Goal: Task Accomplishment & Management: Manage account settings

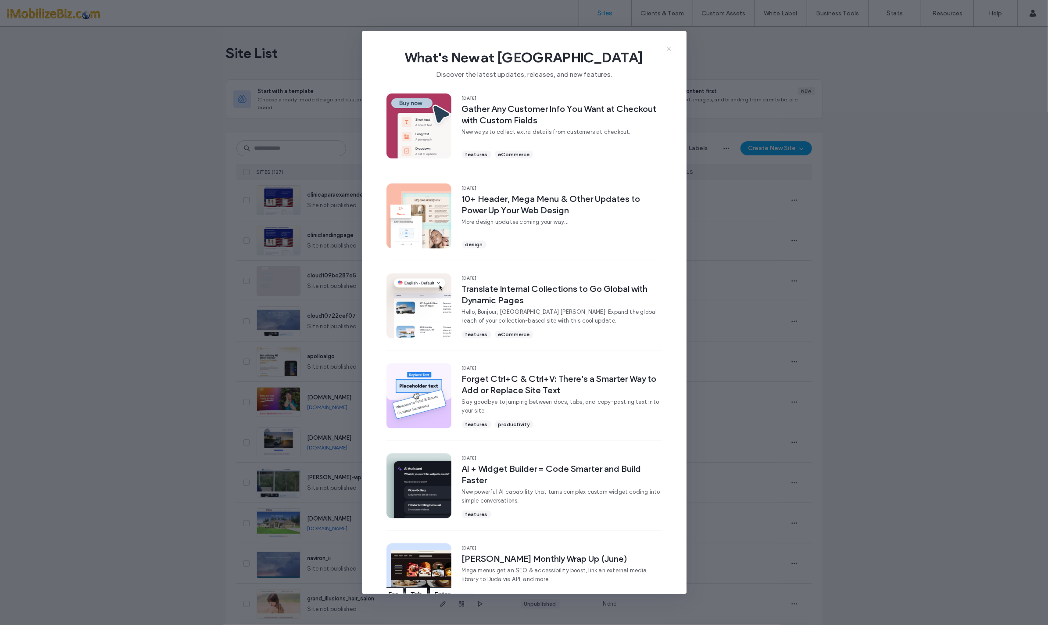
click at [668, 48] on icon at bounding box center [668, 48] width 7 height 7
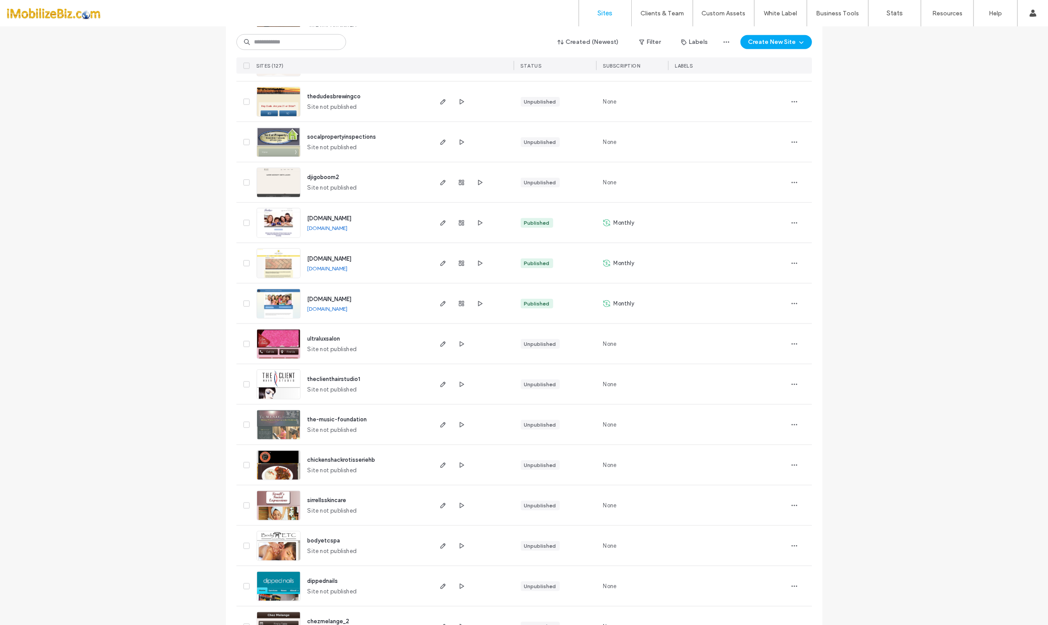
scroll to position [901, 0]
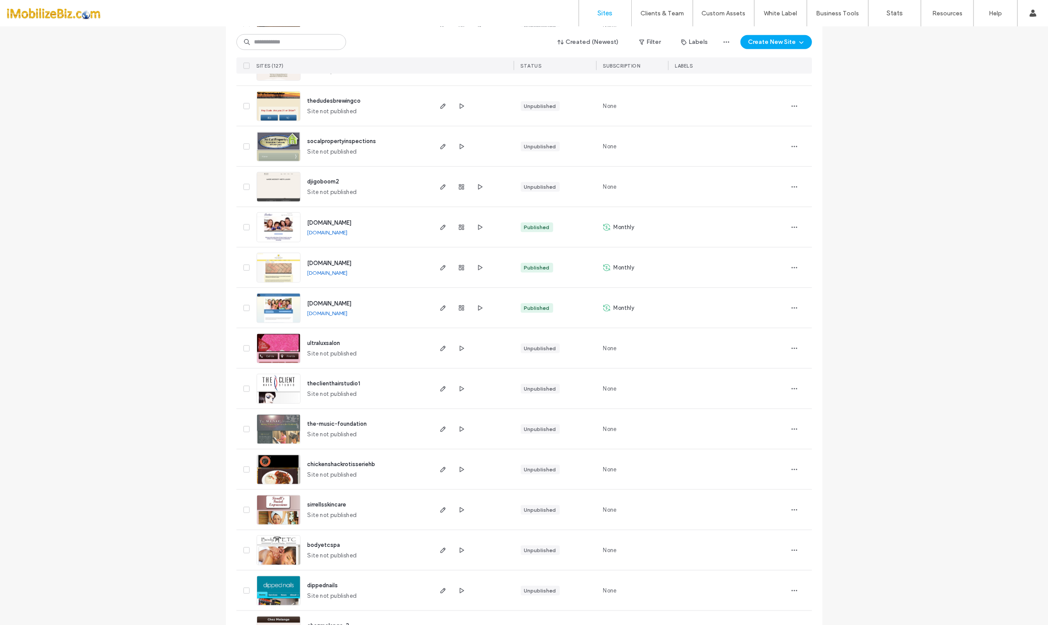
click at [364, 297] on div "smdpmedical.com smdpmedical.com" at bounding box center [365, 308] width 130 height 40
click at [325, 300] on span "[DOMAIN_NAME]" at bounding box center [329, 303] width 44 height 7
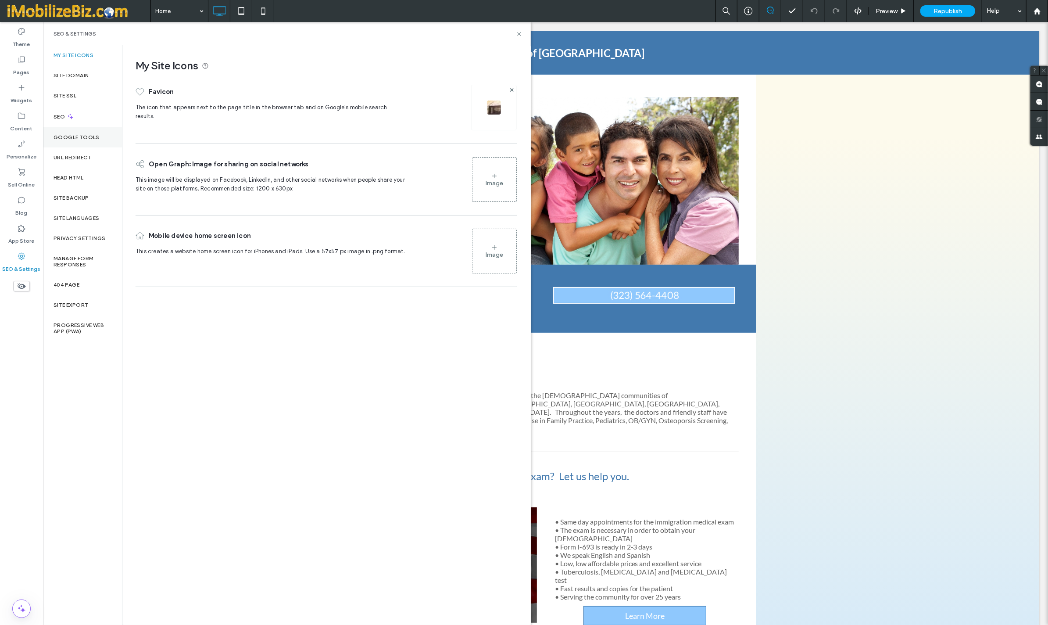
click at [87, 139] on label "Google Tools" at bounding box center [77, 137] width 46 height 6
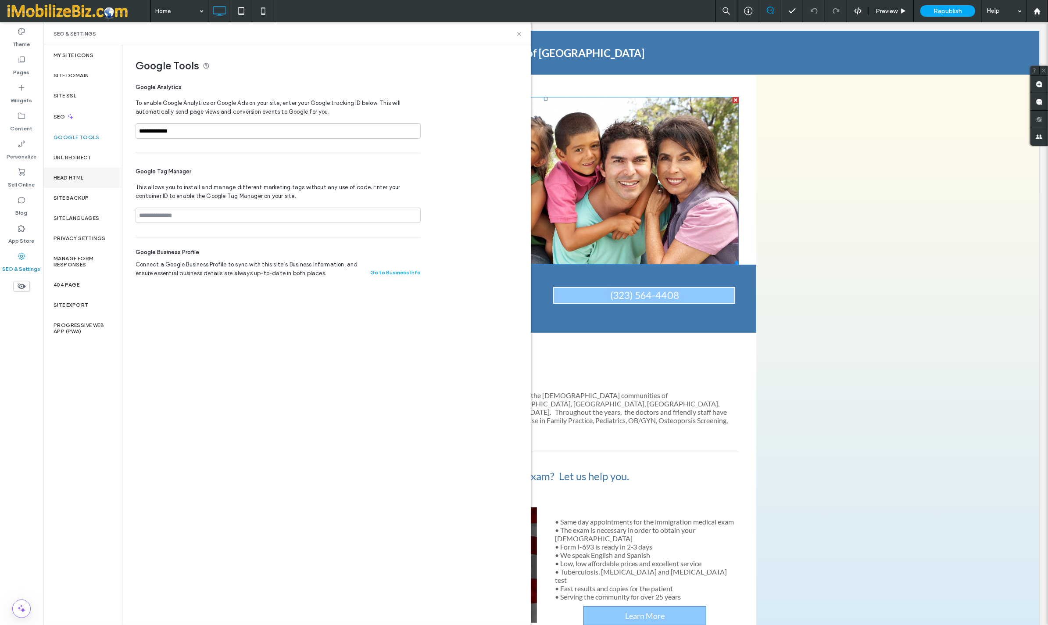
click at [86, 178] on div "Head HTML" at bounding box center [82, 178] width 79 height 20
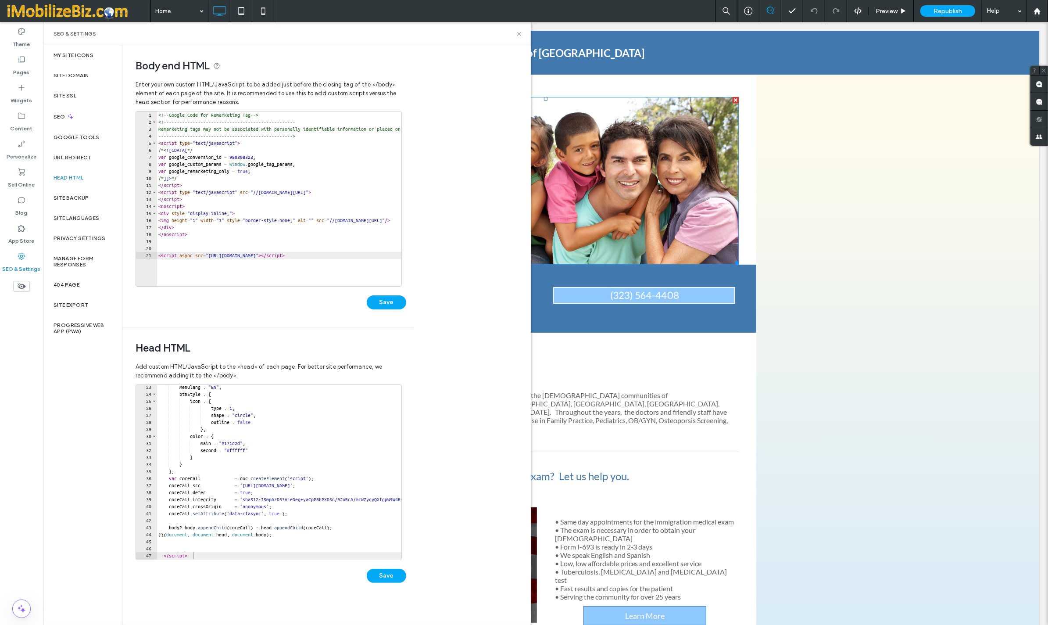
scroll to position [155, 0]
click at [282, 543] on div "Menulang : "EN" , btnStyle : { icon : { type : 1 , shape : "circle" , outline :…" at bounding box center [362, 477] width 411 height 188
click at [218, 552] on div at bounding box center [362, 554] width 411 height 9
type textarea "*********"
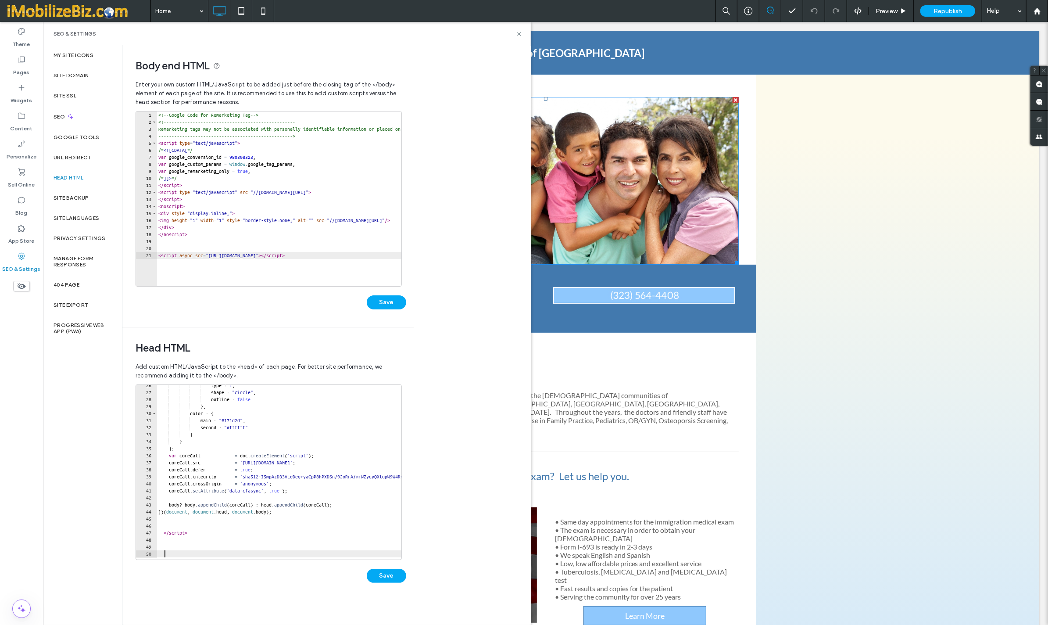
paste textarea "*********"
type textarea "*********"
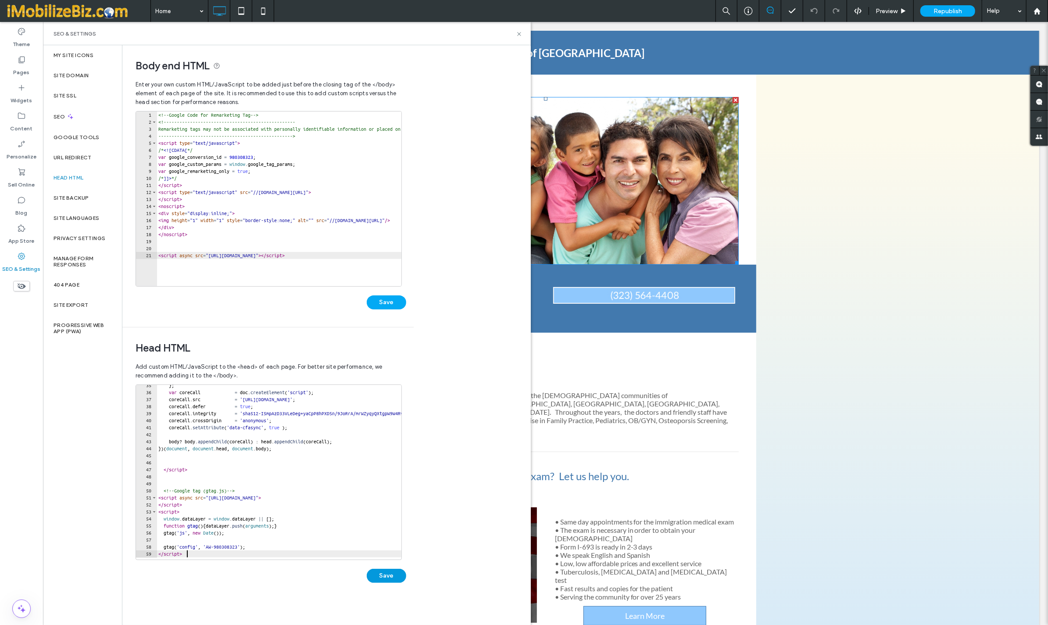
click at [378, 569] on button "Save" at bounding box center [386, 575] width 39 height 14
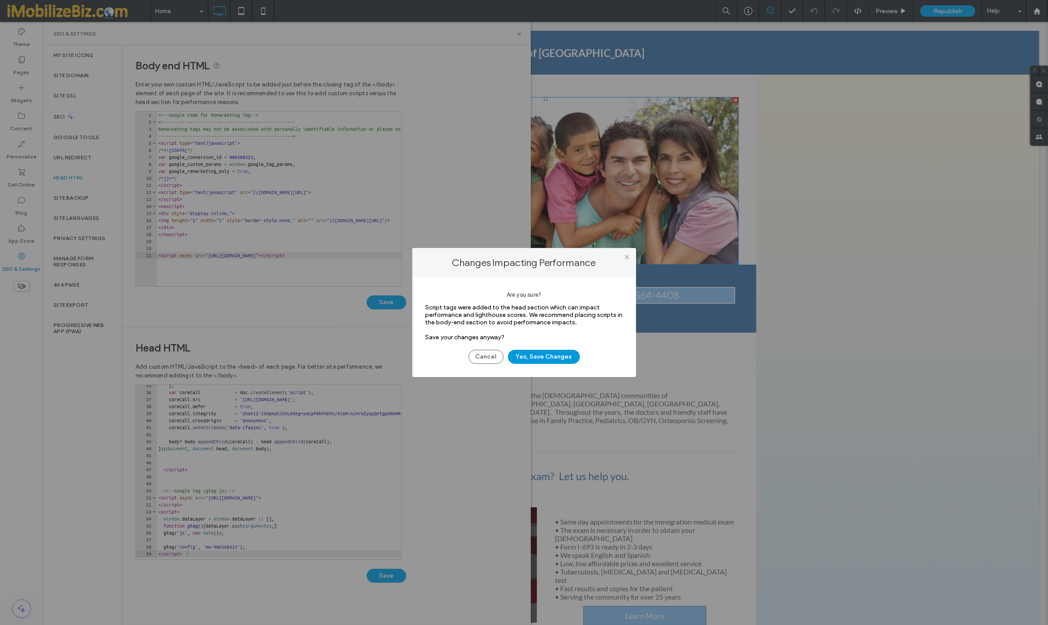
click at [540, 354] on button "Yes, Save Changes" at bounding box center [544, 357] width 72 height 14
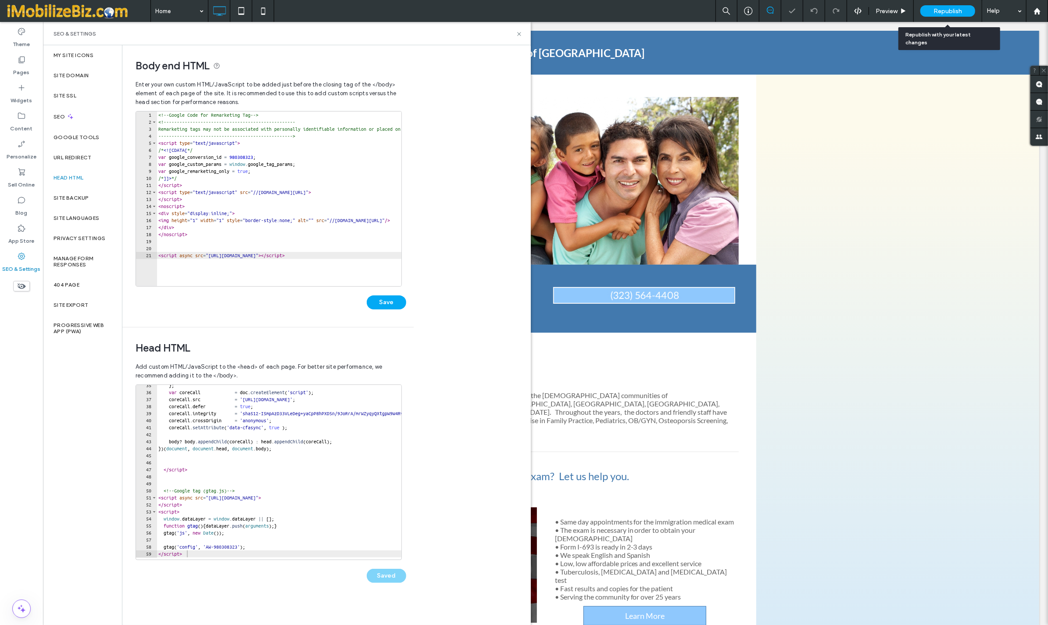
scroll to position [0, 0]
click at [944, 7] on span "Republish" at bounding box center [947, 10] width 29 height 7
